Goal: Task Accomplishment & Management: Manage account settings

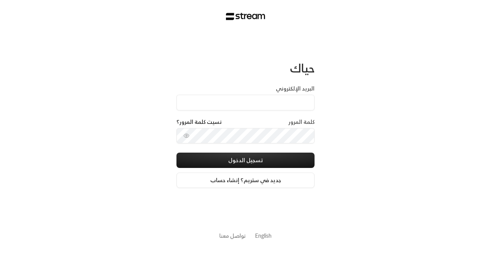
click at [0, 122] on div "حياك البريد الإلكتروني كلمة المرور نسيت كلمة المرور؟ تسجيل الدخول جديد في ستريم…" at bounding box center [245, 127] width 491 height 255
click at [234, 101] on input "البريد الإلكتروني" at bounding box center [246, 103] width 138 height 16
click at [224, 107] on input "البريد الإلكتروني" at bounding box center [246, 103] width 138 height 16
paste input "[EMAIL_ADDRESS][DOMAIN_NAME]"
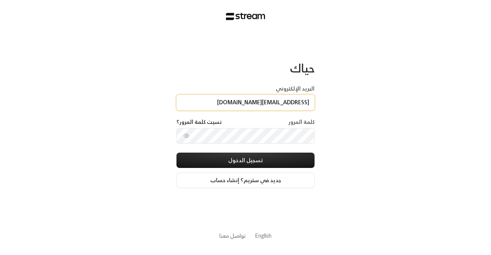
type input "[EMAIL_ADDRESS][DOMAIN_NAME]"
click at [177, 153] on button "تسجيل الدخول" at bounding box center [246, 160] width 138 height 15
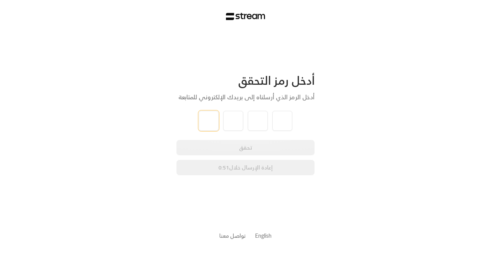
paste input "2"
type input "2"
type input "0"
type input "8"
type input "4"
